Goal: Information Seeking & Learning: Learn about a topic

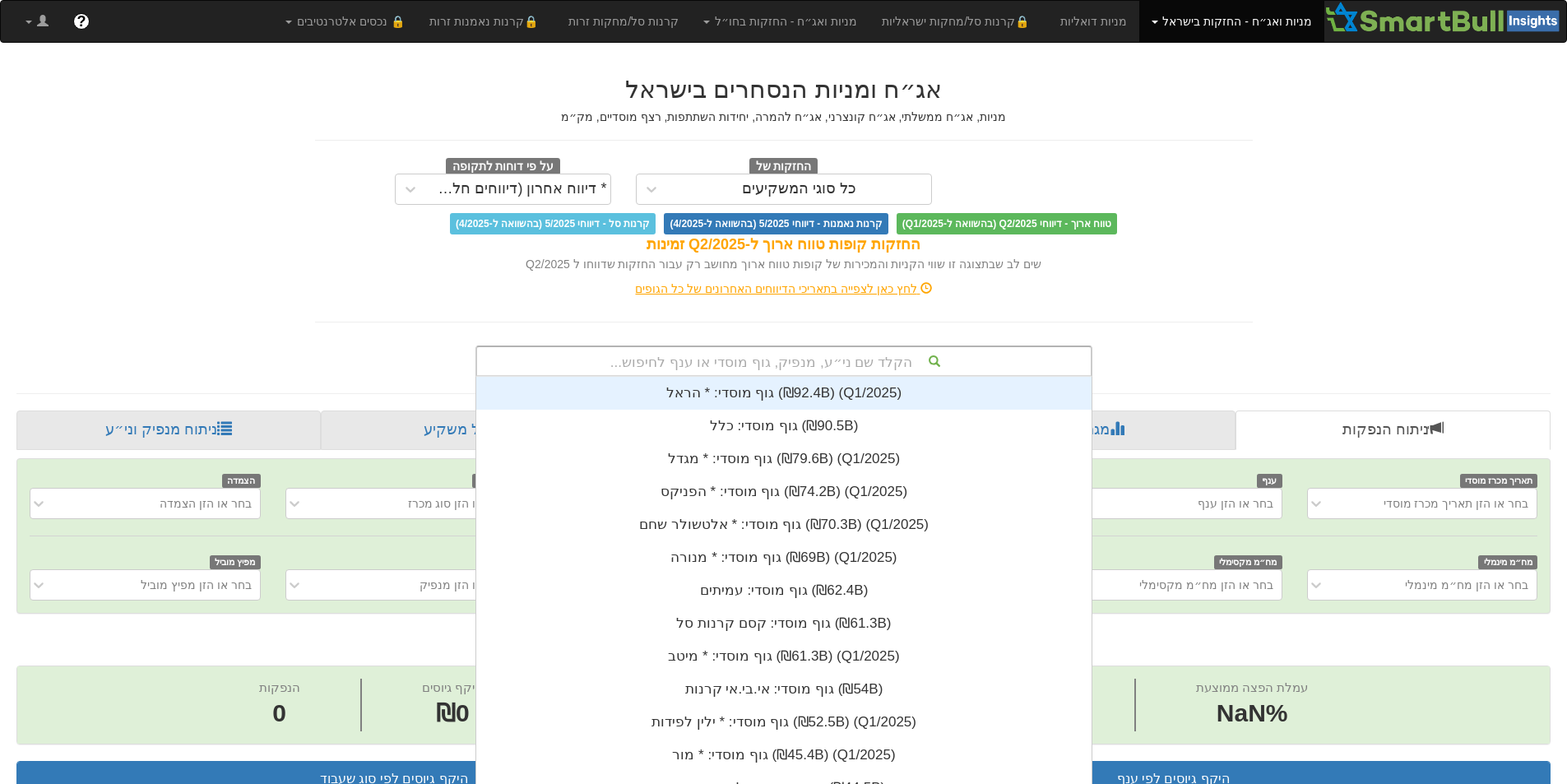
scroll to position [3, 0]
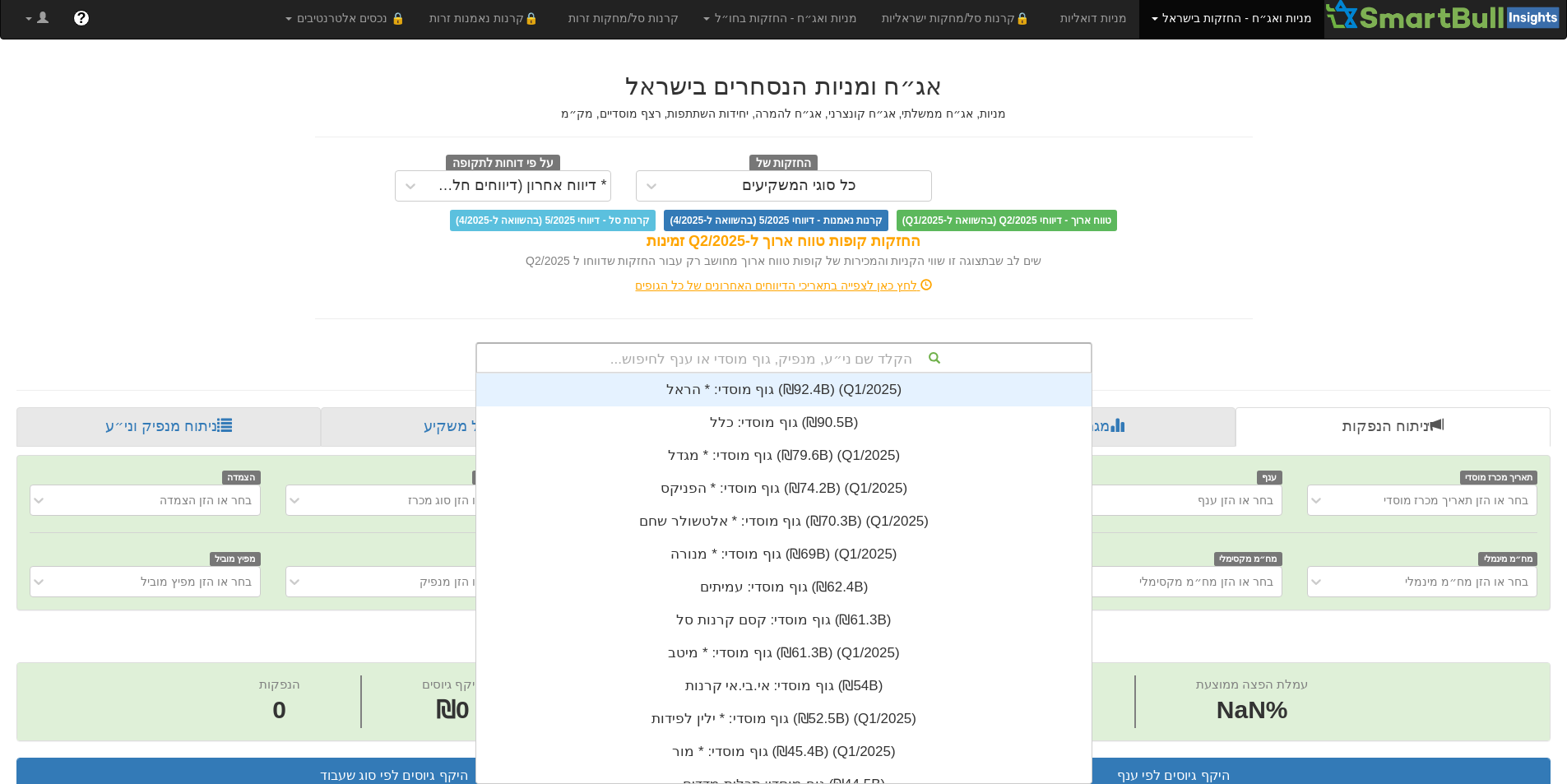
click at [816, 350] on div "הקלד שם ני״ע, מנפיק, גוף מוסדי או ענף לחיפוש..." at bounding box center [784, 357] width 614 height 28
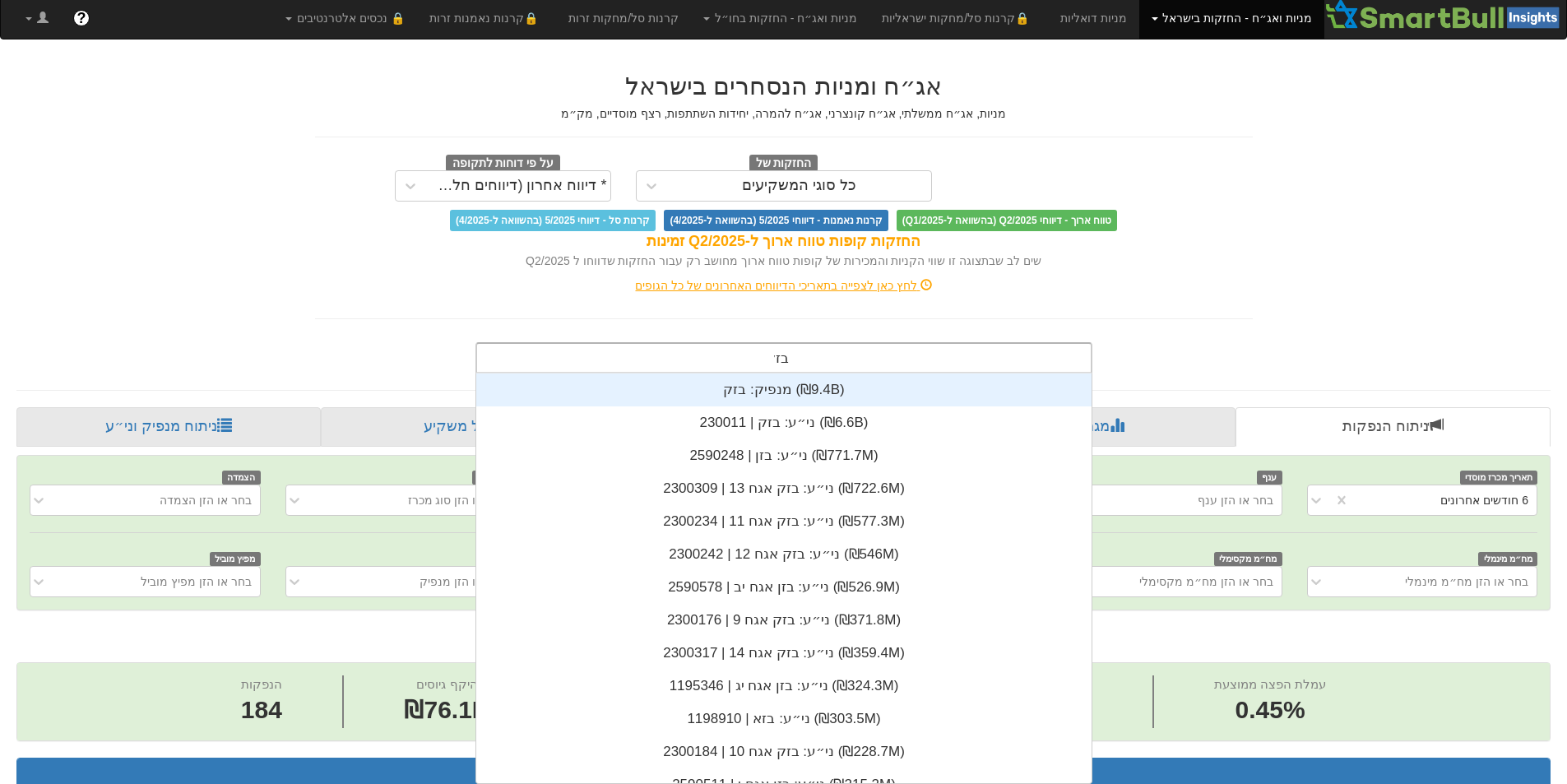
scroll to position [264, 0]
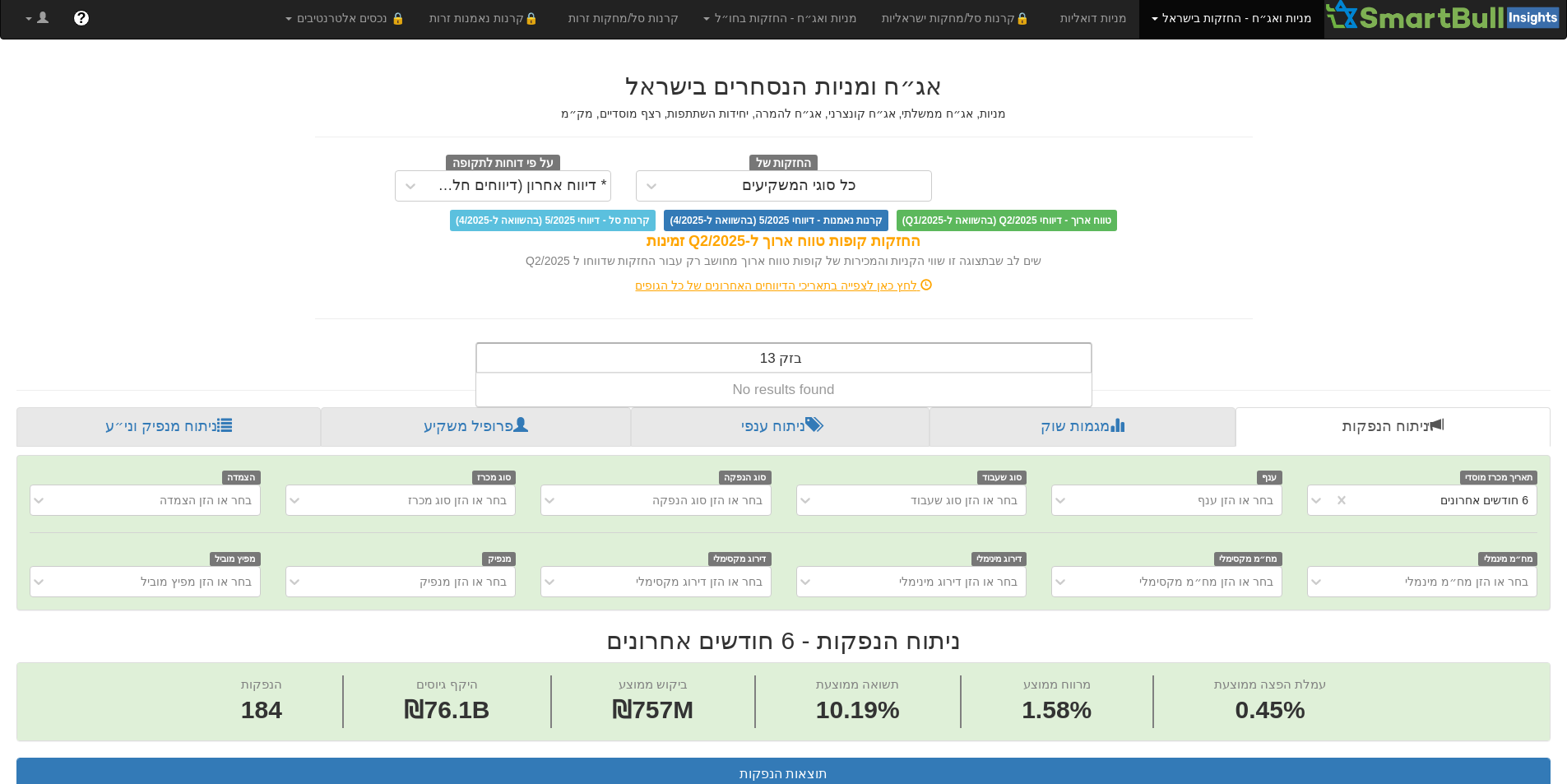
click at [756, 361] on div "בזק 13 בזק 13" at bounding box center [782, 357] width 58 height 28
type input "בזק"
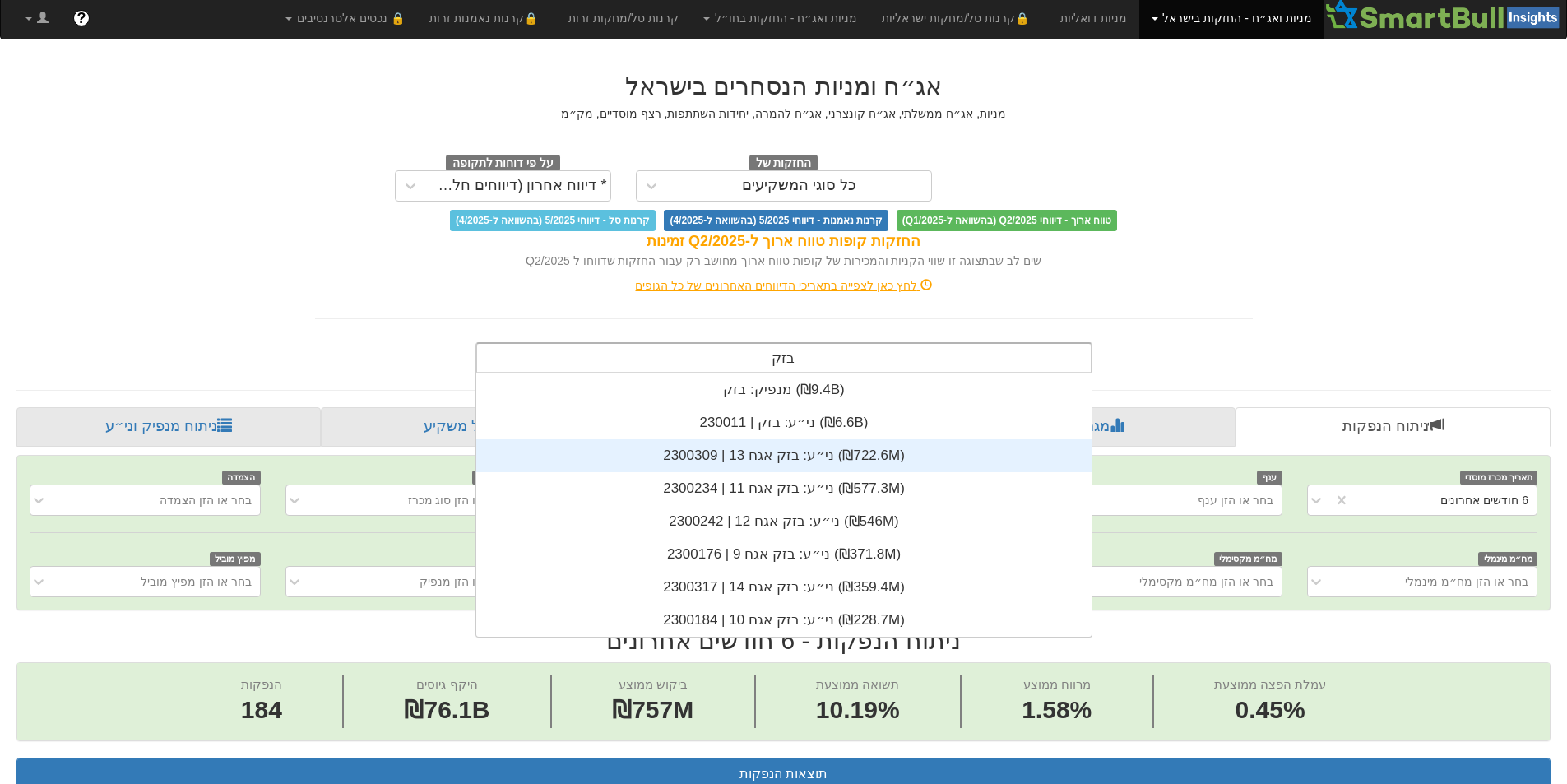
click at [784, 457] on div "ני״ע: ‏בזק אגח 13 | 2300309 ‎(₪722.6M)‎" at bounding box center [784, 455] width 615 height 33
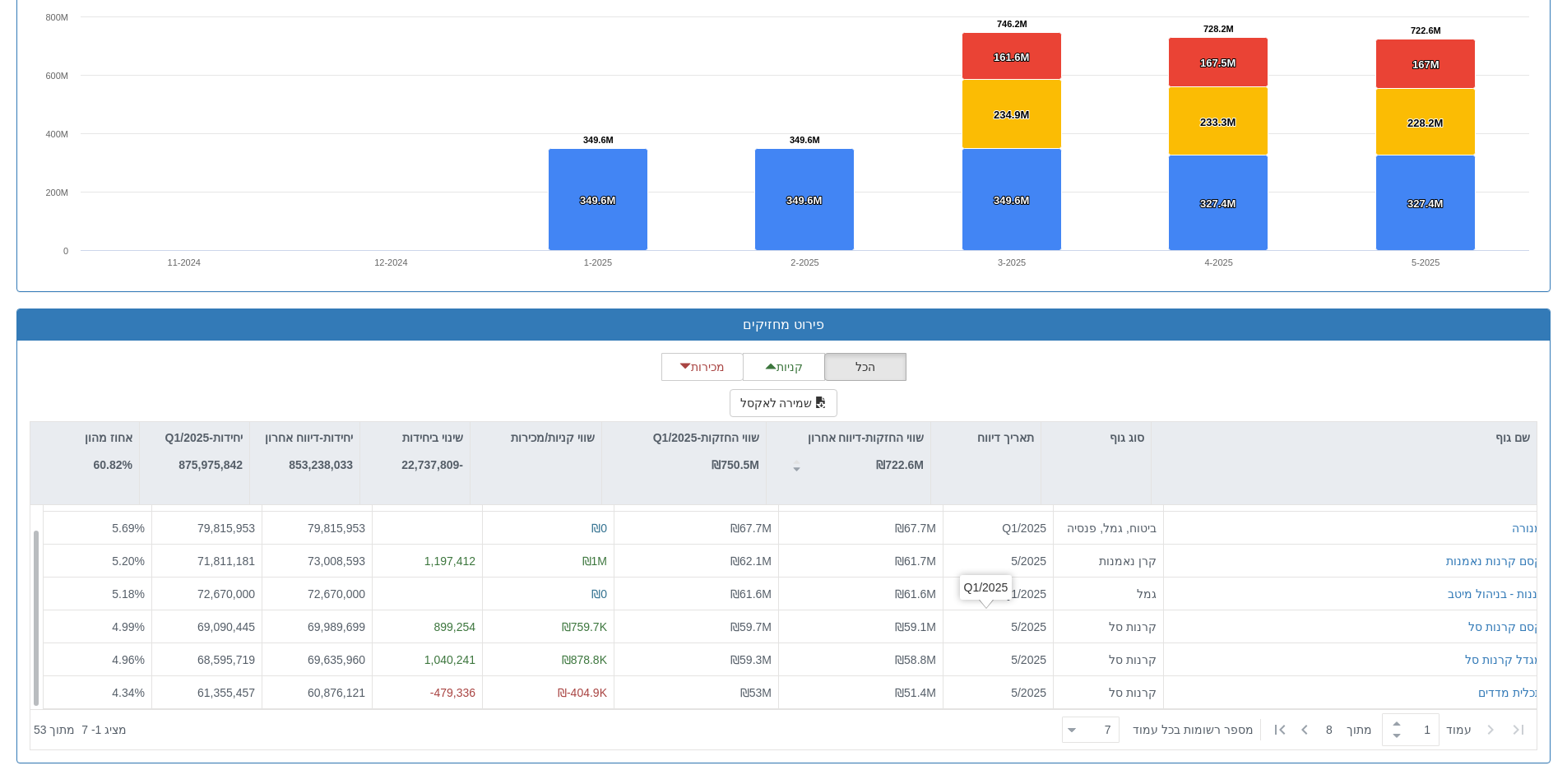
scroll to position [26, 0]
click at [1087, 728] on div "7 7" at bounding box center [1097, 730] width 43 height 23
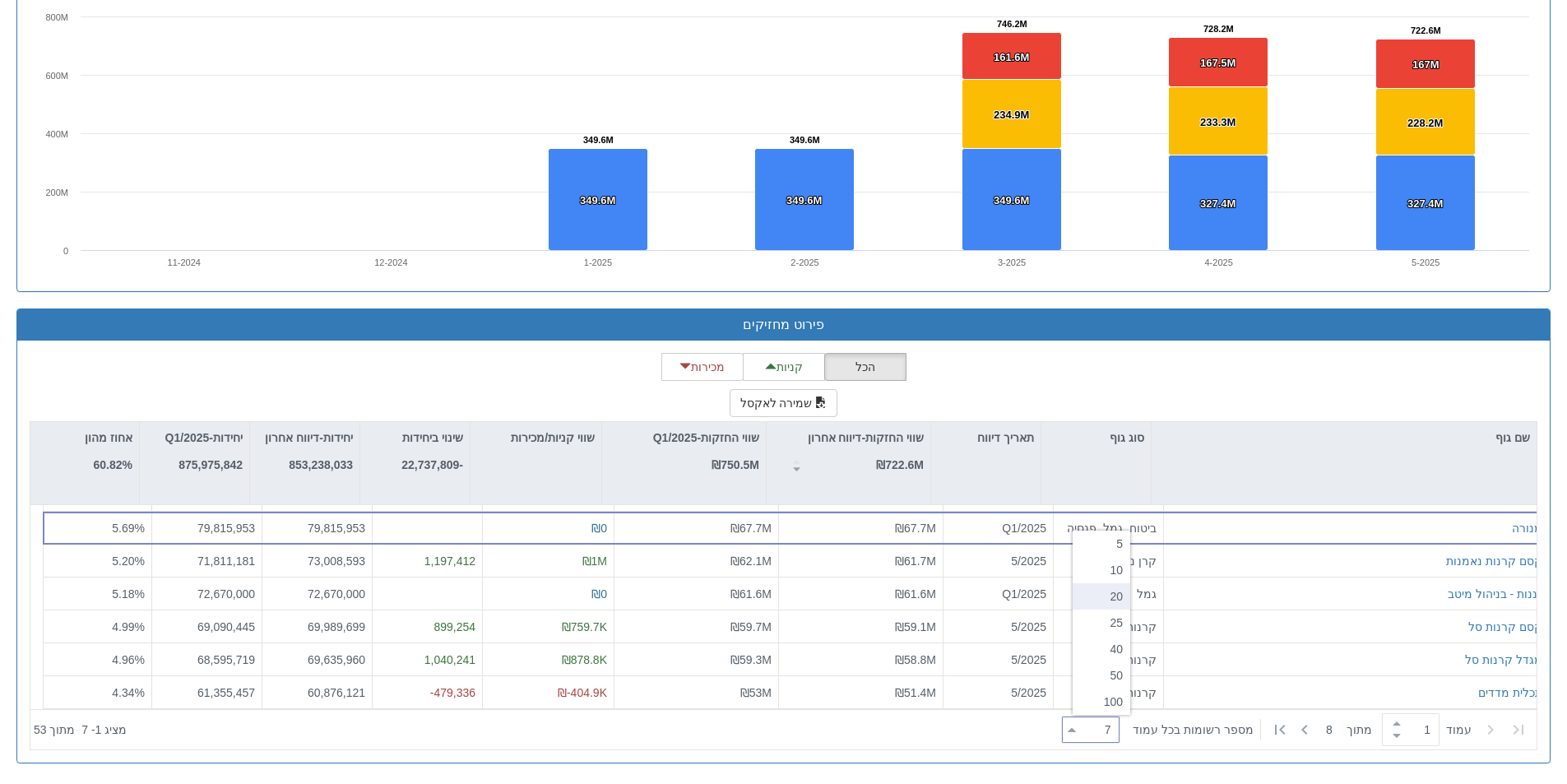
click at [1101, 597] on div "20" at bounding box center [1101, 595] width 57 height 26
type input "20"
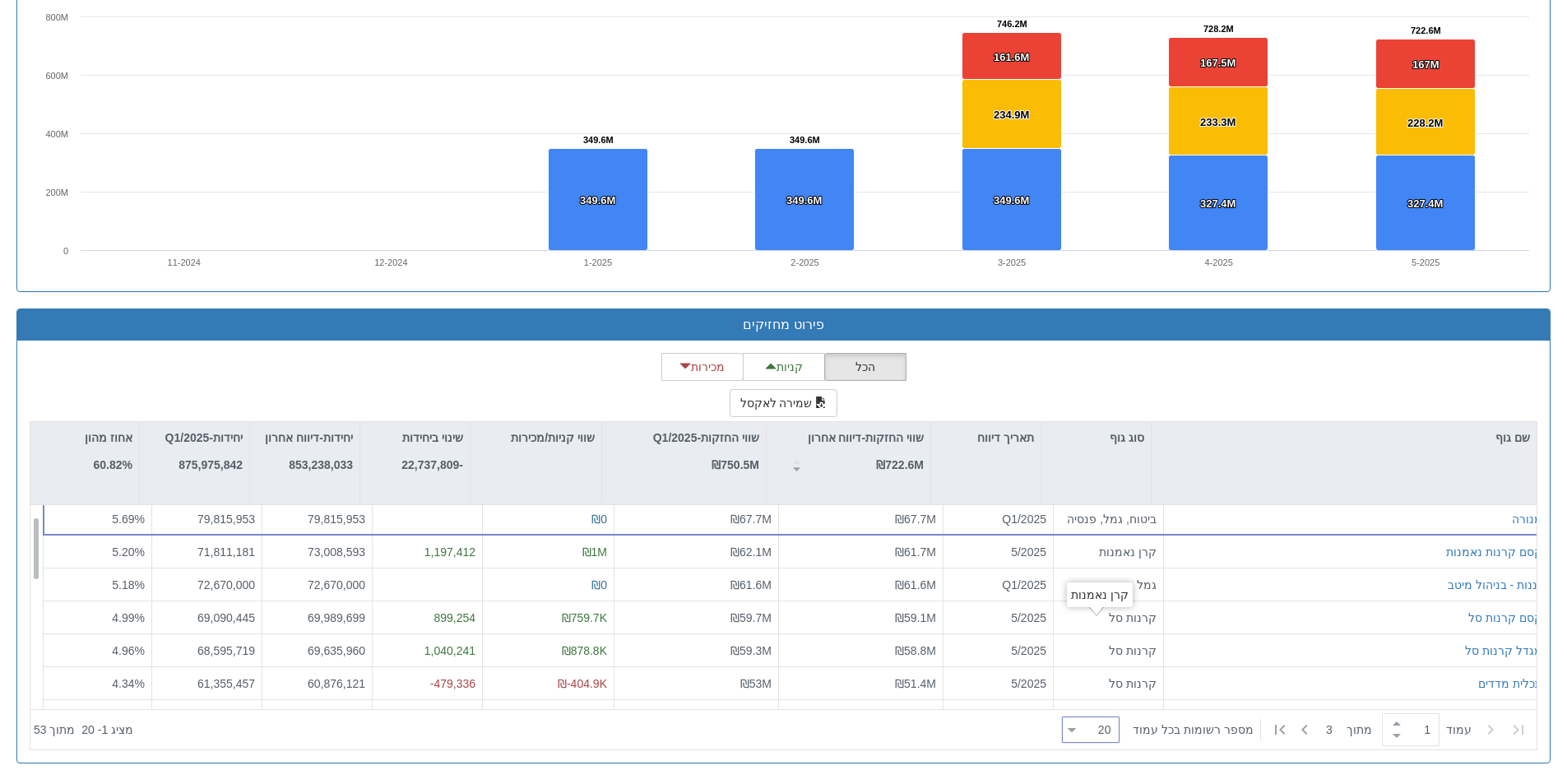
scroll to position [0, 0]
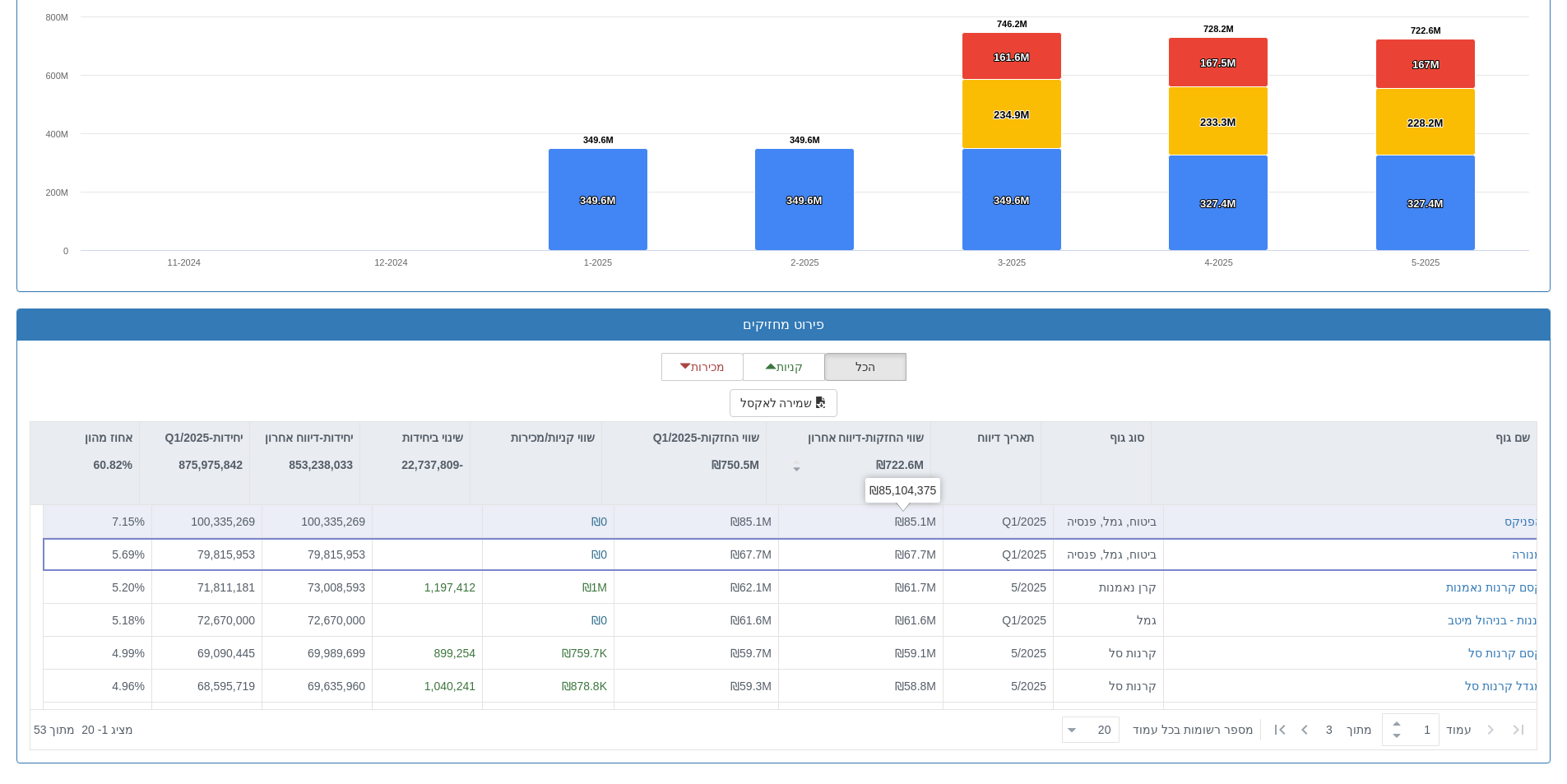
click at [896, 516] on span "₪85.1M" at bounding box center [916, 521] width 41 height 13
